Goal: Task Accomplishment & Management: Use online tool/utility

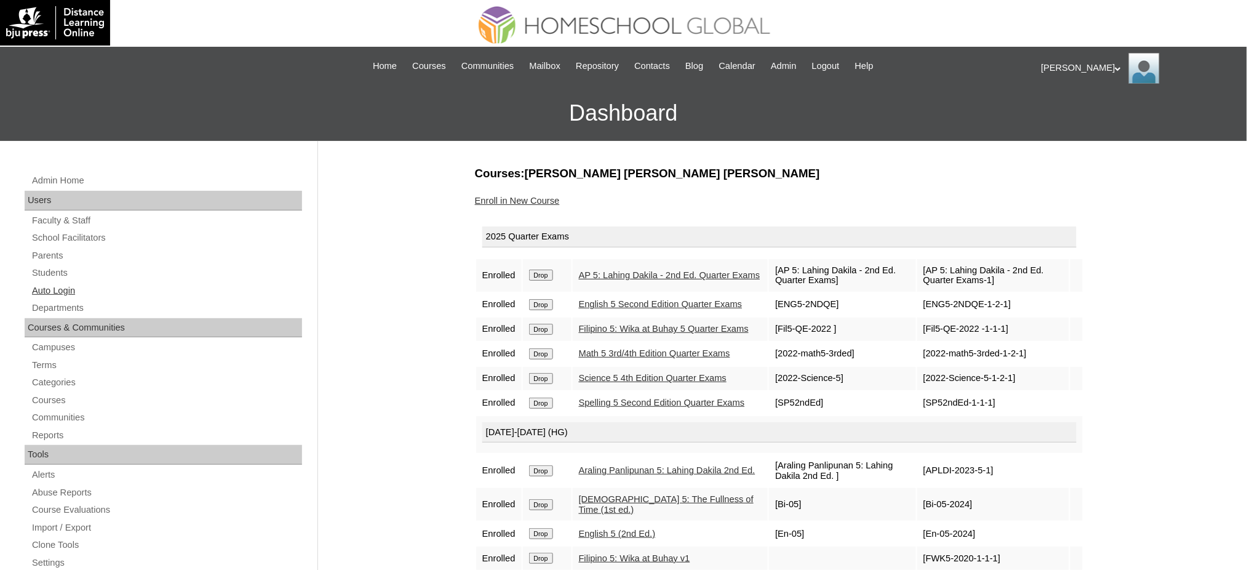
drag, startPoint x: 34, startPoint y: 298, endPoint x: 43, endPoint y: 293, distance: 10.5
click at [34, 298] on div "Admin Home Users Faculty & Staff School Facilitators Parents Students Auto Logi…" at bounding box center [164, 571] width 293 height 796
click at [44, 292] on link "Auto Login" at bounding box center [166, 290] width 271 height 15
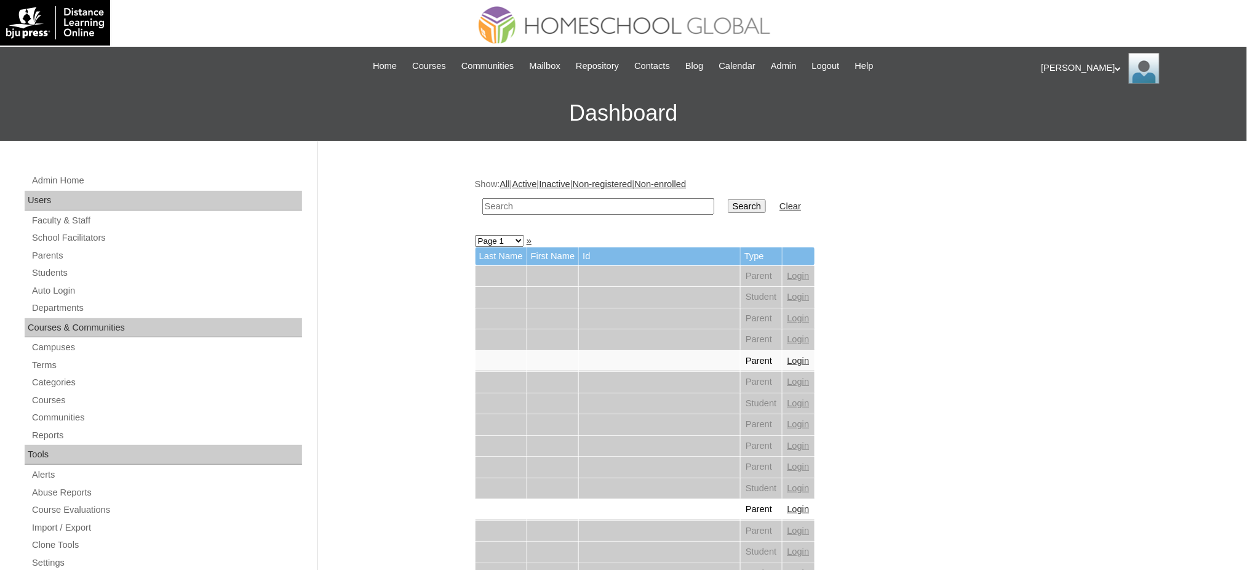
click at [516, 207] on input "text" at bounding box center [598, 206] width 232 height 17
paste input "umabi"
type input "umabi"
click at [732, 206] on td "Search" at bounding box center [747, 206] width 50 height 29
click at [728, 206] on input "Search" at bounding box center [747, 206] width 38 height 14
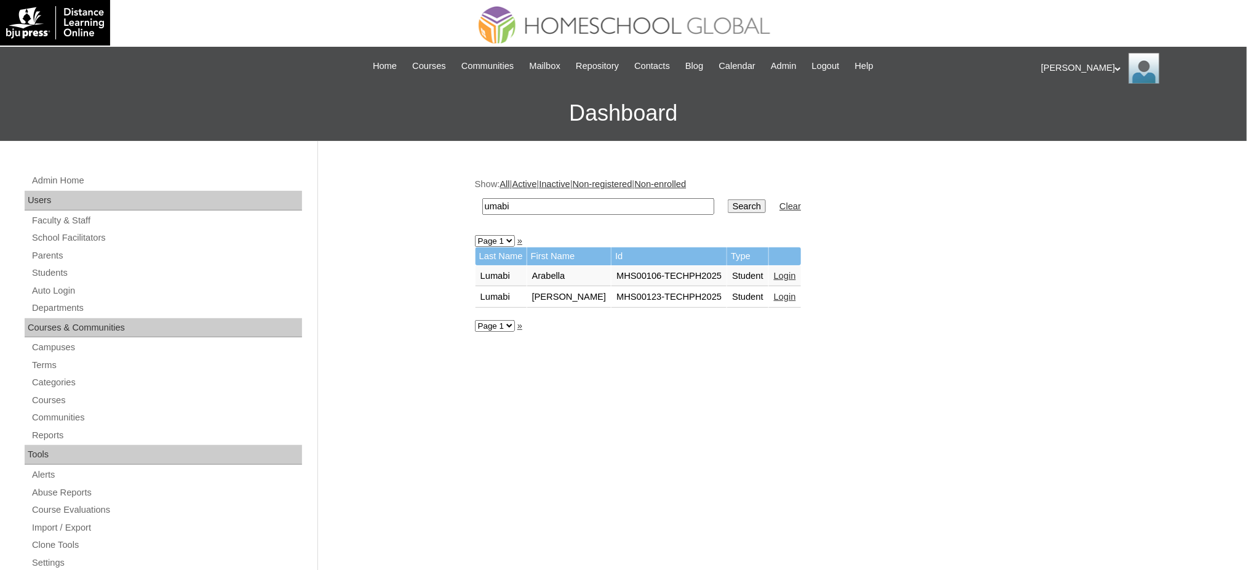
click at [774, 273] on link "Login" at bounding box center [785, 276] width 22 height 10
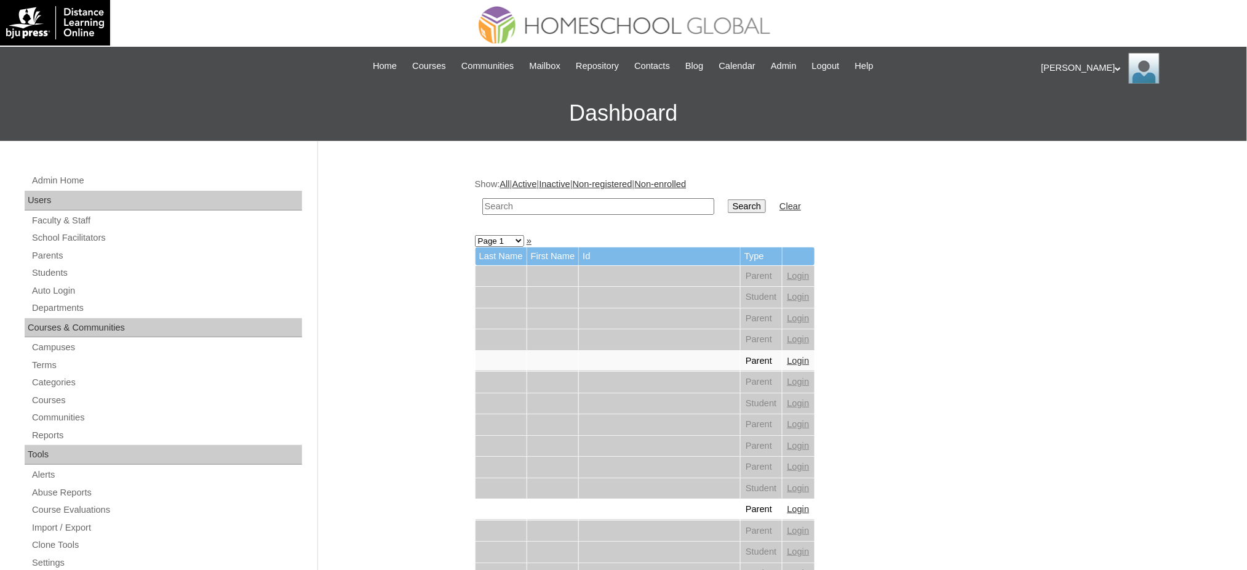
click at [534, 201] on input "text" at bounding box center [598, 206] width 232 height 17
paste input "Jethro Seth"
type input "Jethro Seth"
click at [728, 206] on input "Search" at bounding box center [747, 206] width 38 height 14
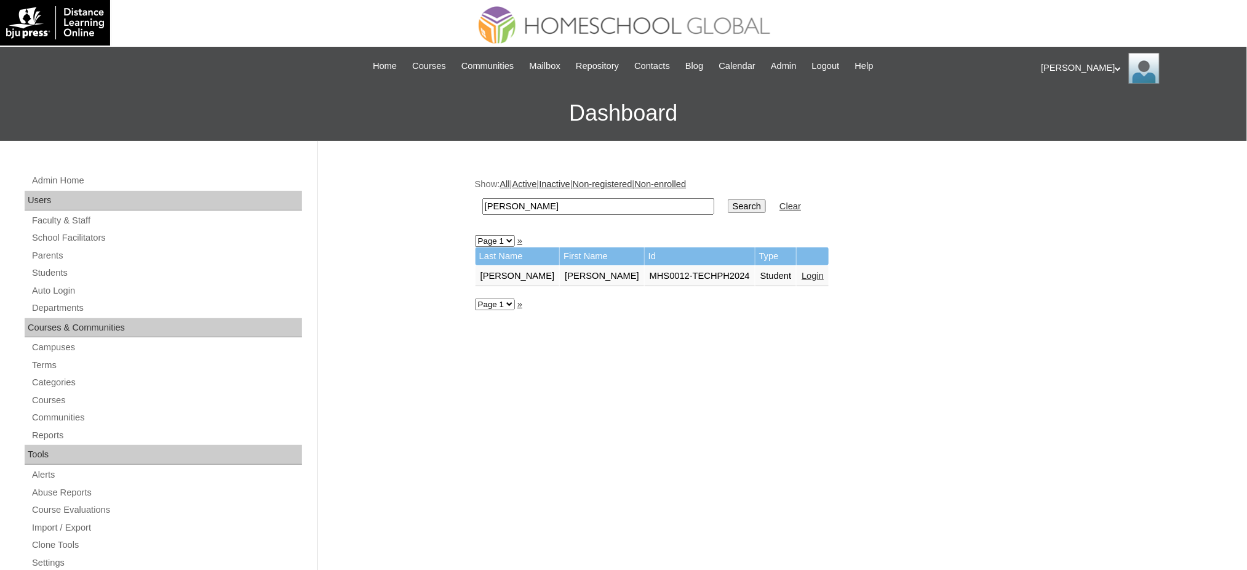
drag, startPoint x: 752, startPoint y: 270, endPoint x: 742, endPoint y: 251, distance: 21.8
click at [802, 271] on link "Login" at bounding box center [813, 276] width 22 height 10
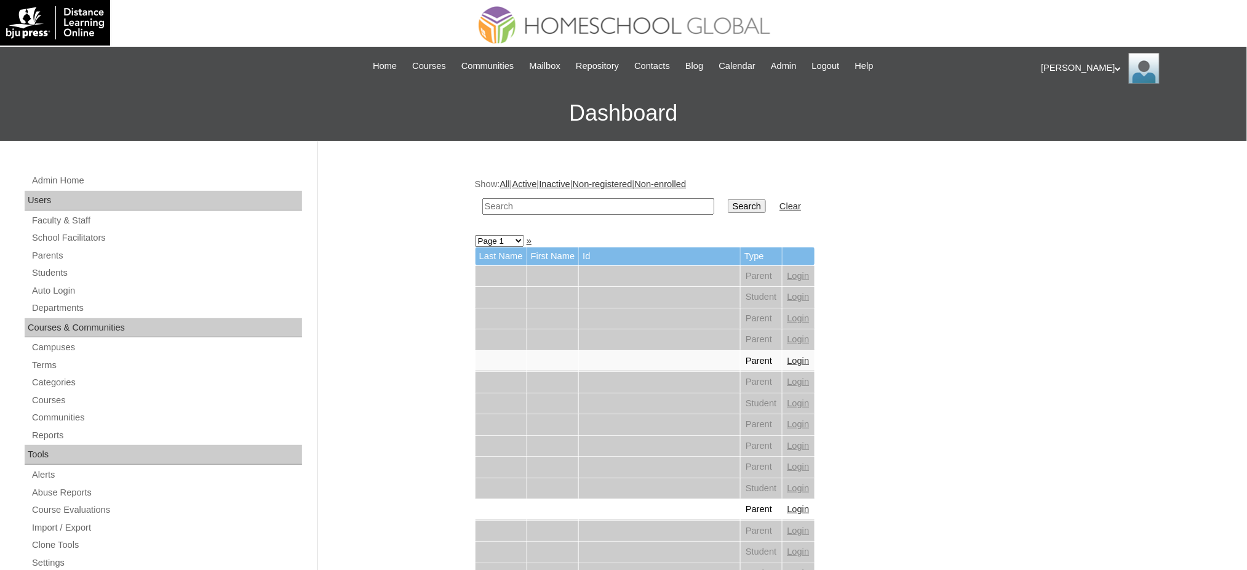
click at [623, 206] on input "text" at bounding box center [598, 206] width 232 height 17
paste input "[PERSON_NAME]"
type input "[PERSON_NAME]"
click at [728, 207] on input "Search" at bounding box center [747, 206] width 38 height 14
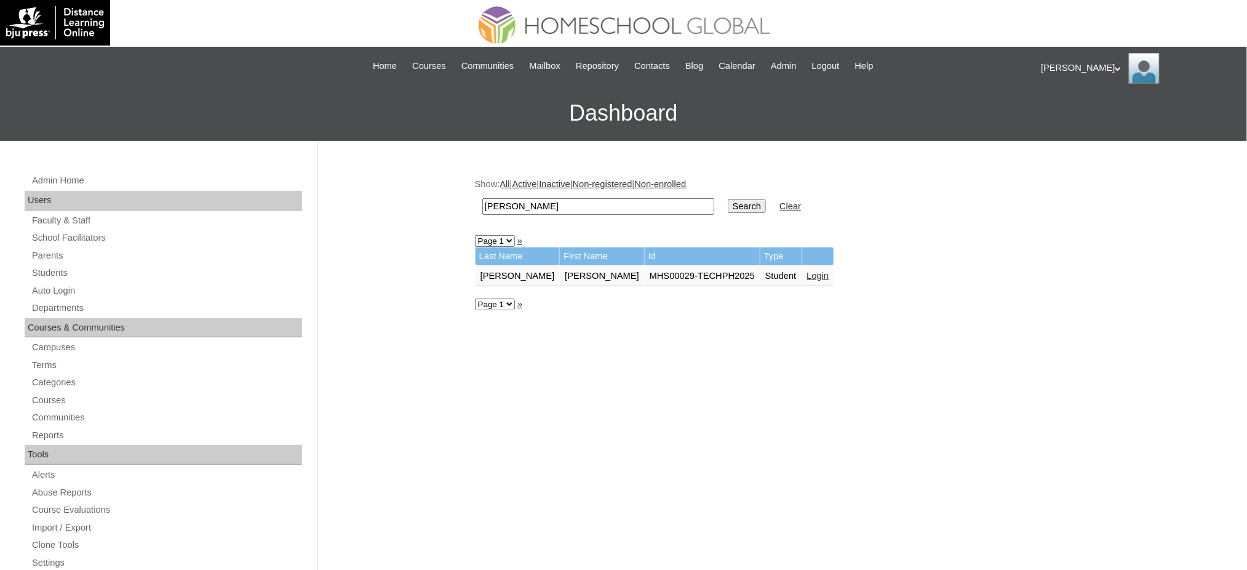
drag, startPoint x: 756, startPoint y: 271, endPoint x: 508, endPoint y: 17, distance: 354.7
click at [807, 271] on link "Login" at bounding box center [818, 276] width 22 height 10
